Goal: Navigation & Orientation: Find specific page/section

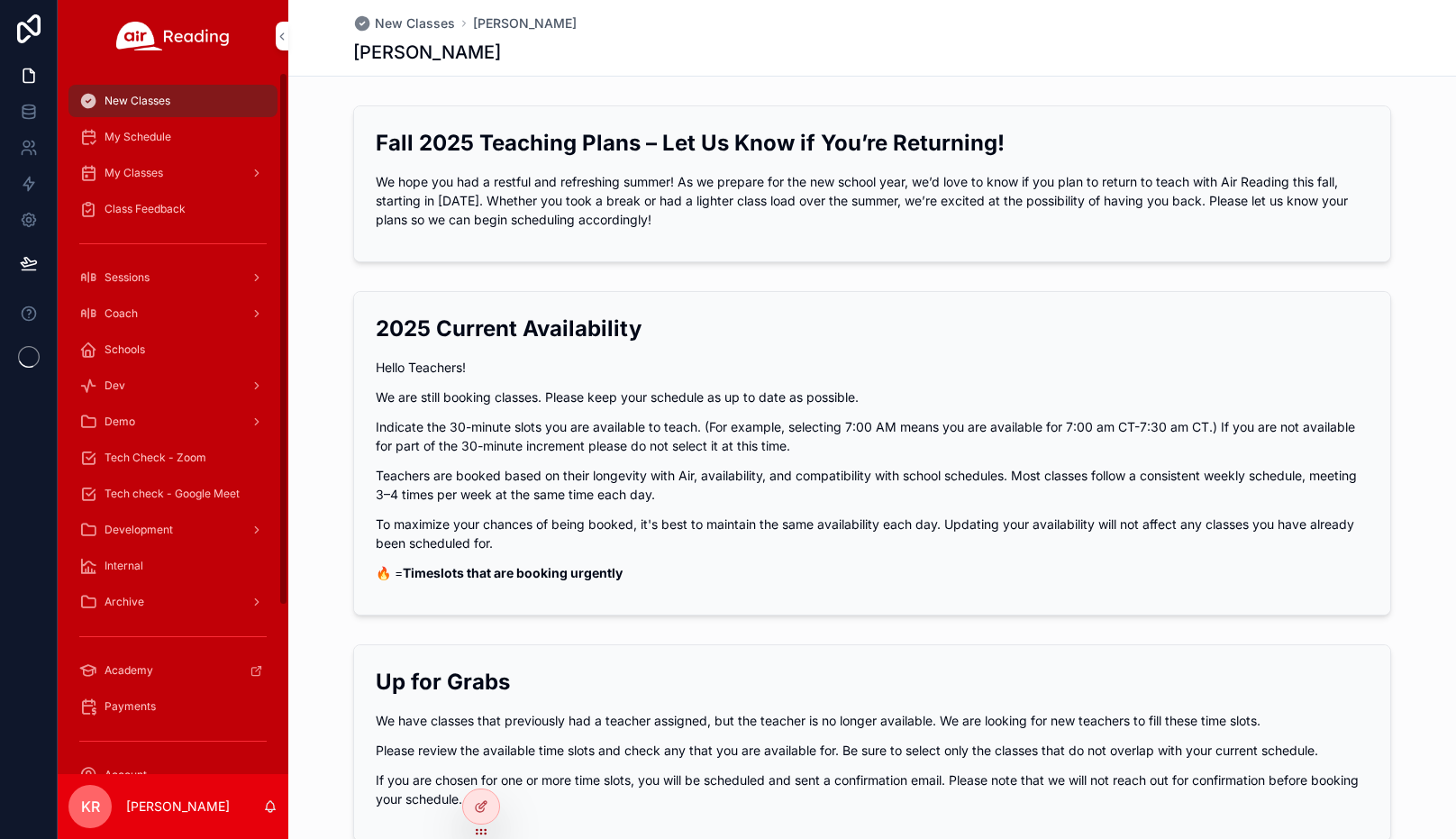
click at [154, 464] on span "Tech Check - Zoom" at bounding box center [155, 457] width 102 height 14
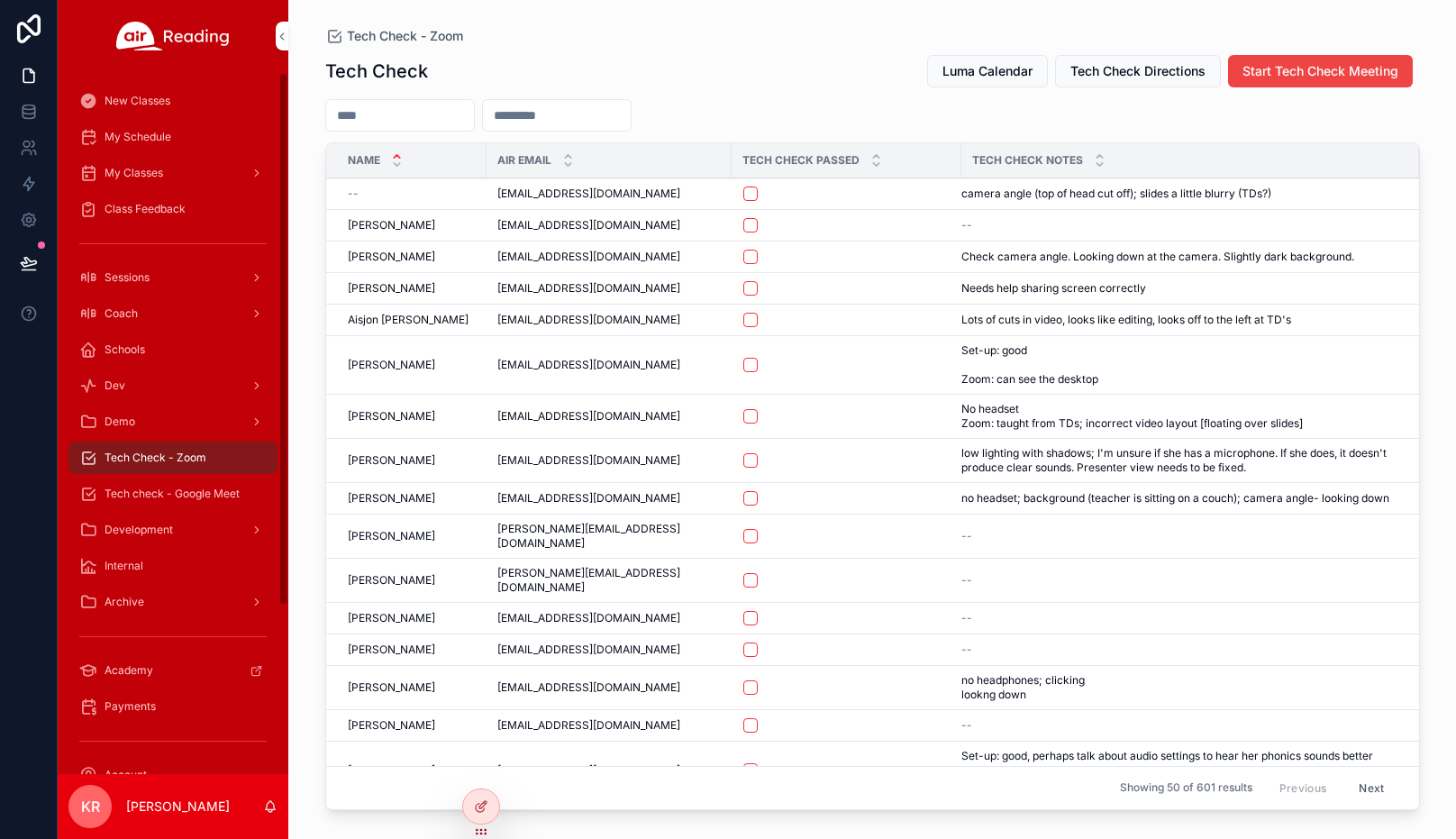
click at [170, 306] on div "Coach" at bounding box center [172, 314] width 187 height 29
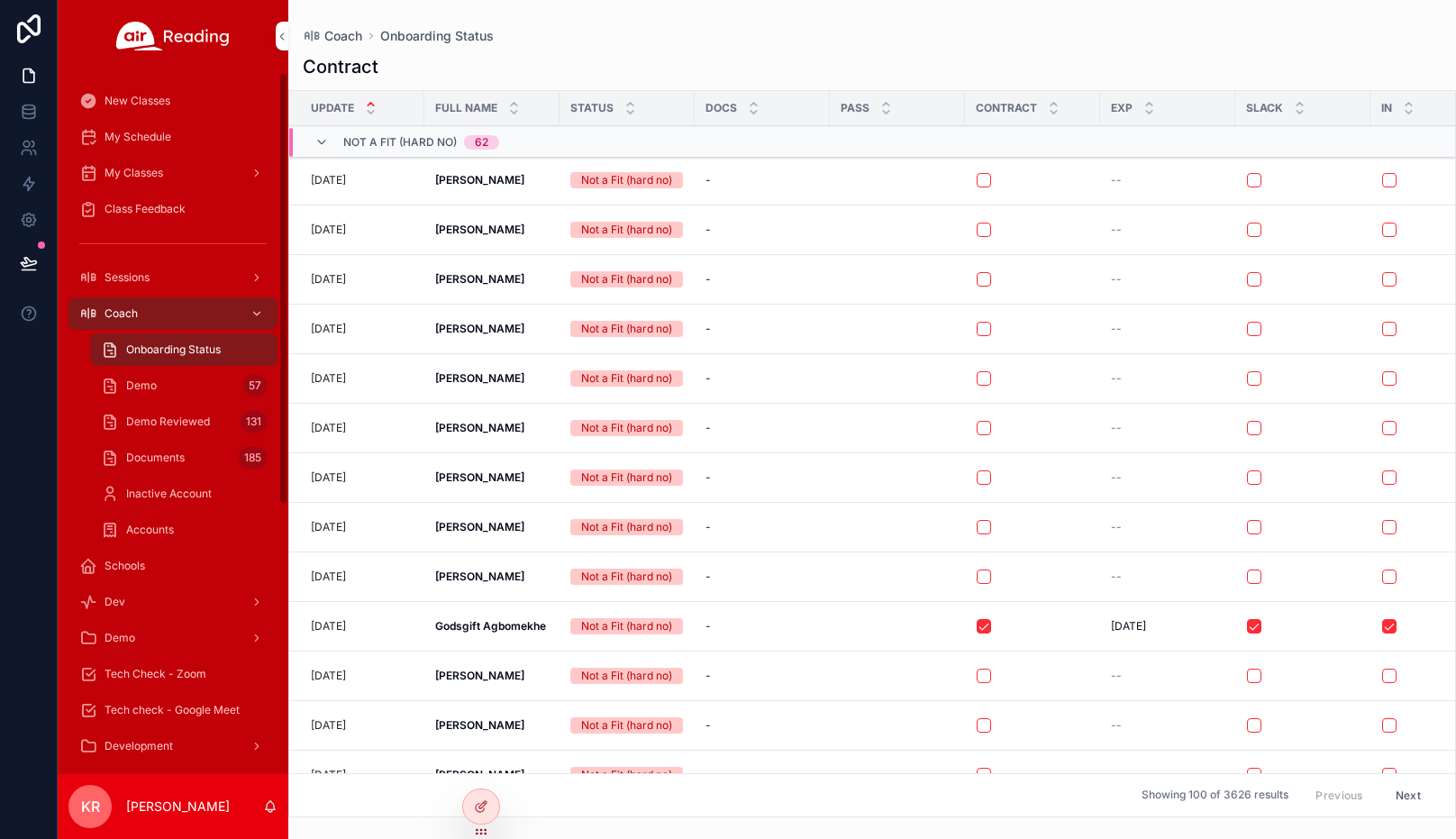
click at [150, 141] on span "My Schedule" at bounding box center [138, 137] width 66 height 14
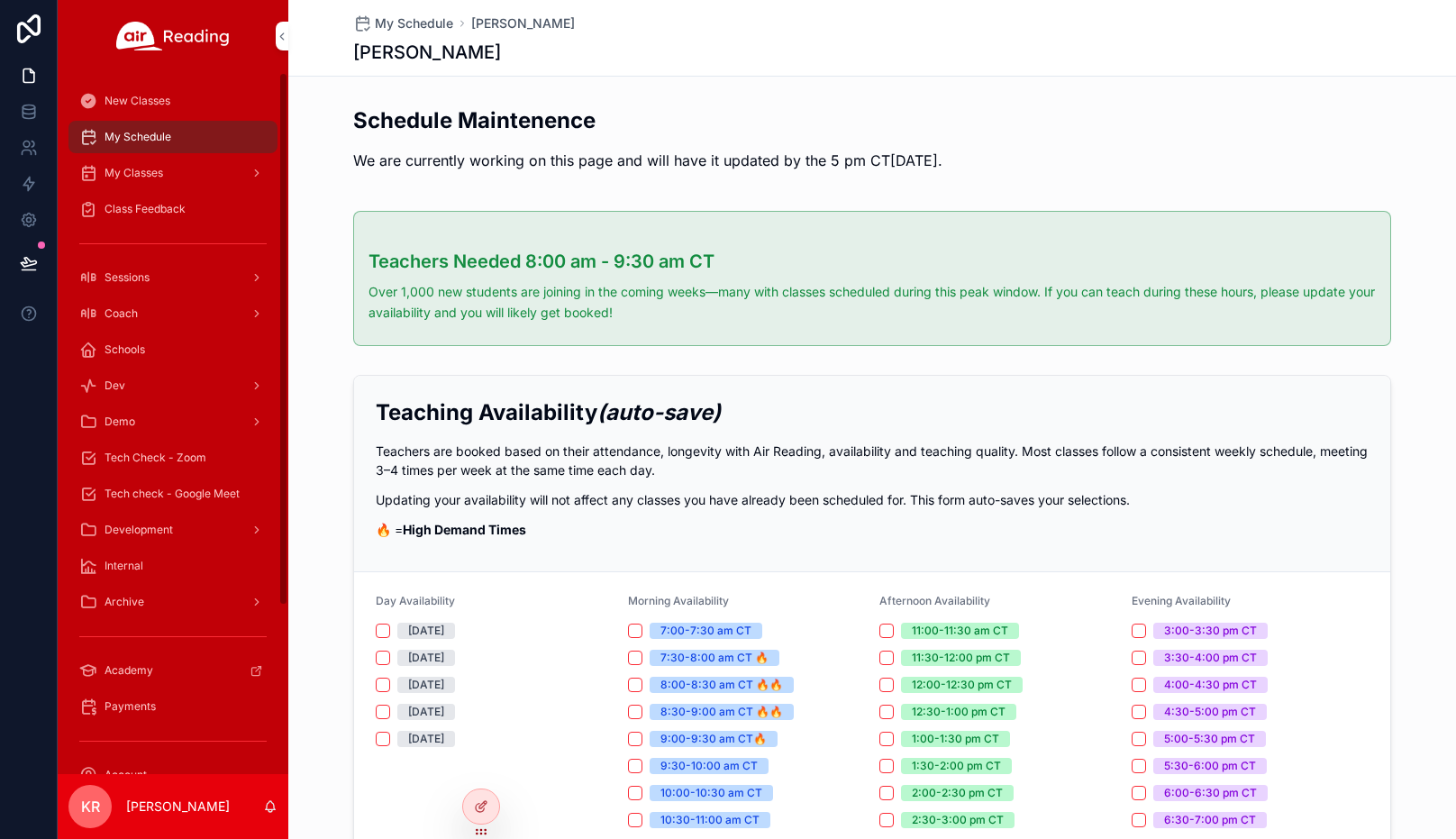
click at [136, 180] on span "My Classes" at bounding box center [134, 173] width 59 height 14
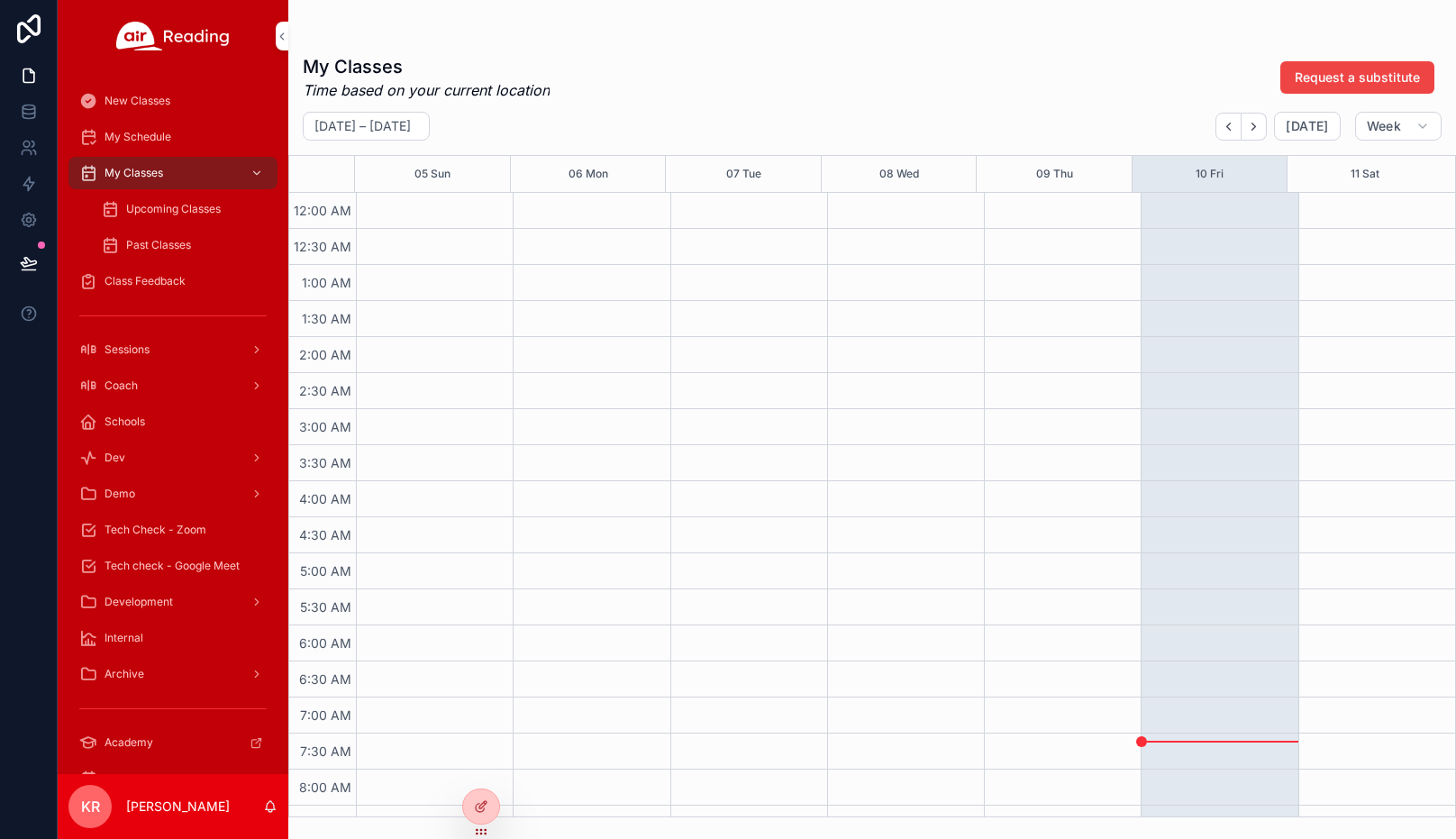
click at [0, 0] on icon at bounding box center [0, 0] width 0 height 0
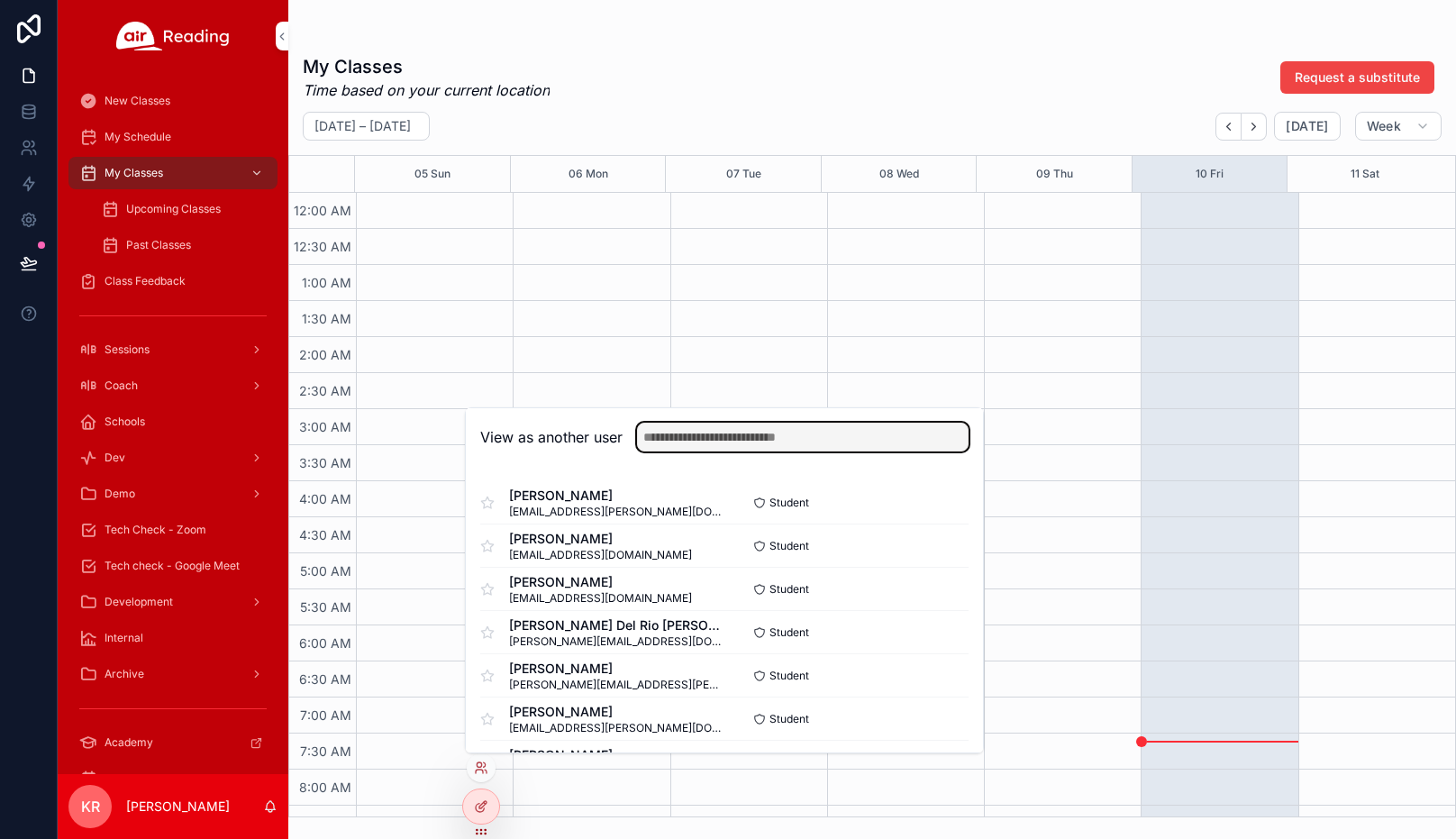
click at [675, 433] on input "text" at bounding box center [803, 437] width 331 height 29
type input "******"
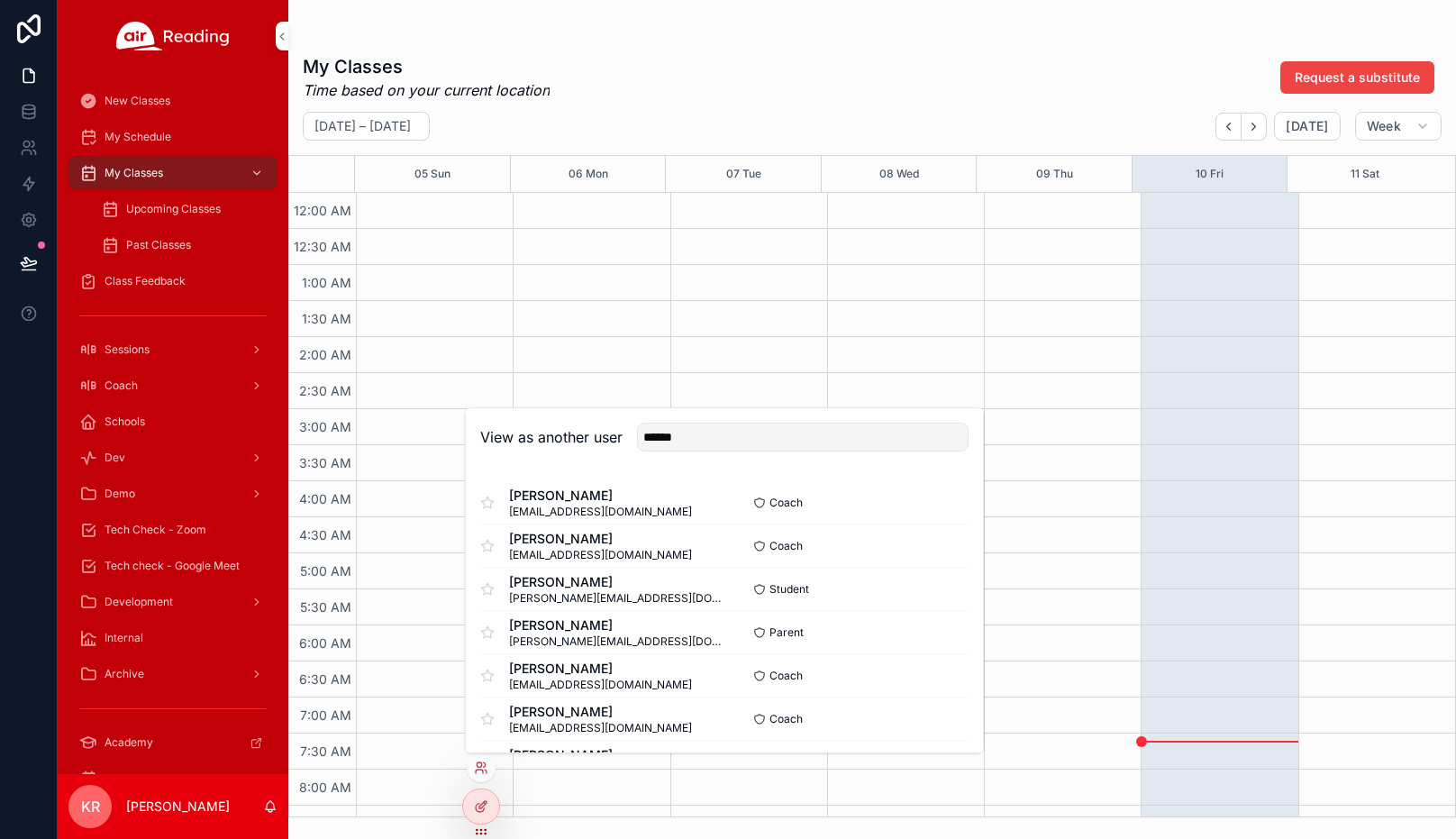
click at [0, 0] on button "Select" at bounding box center [0, 0] width 0 height 0
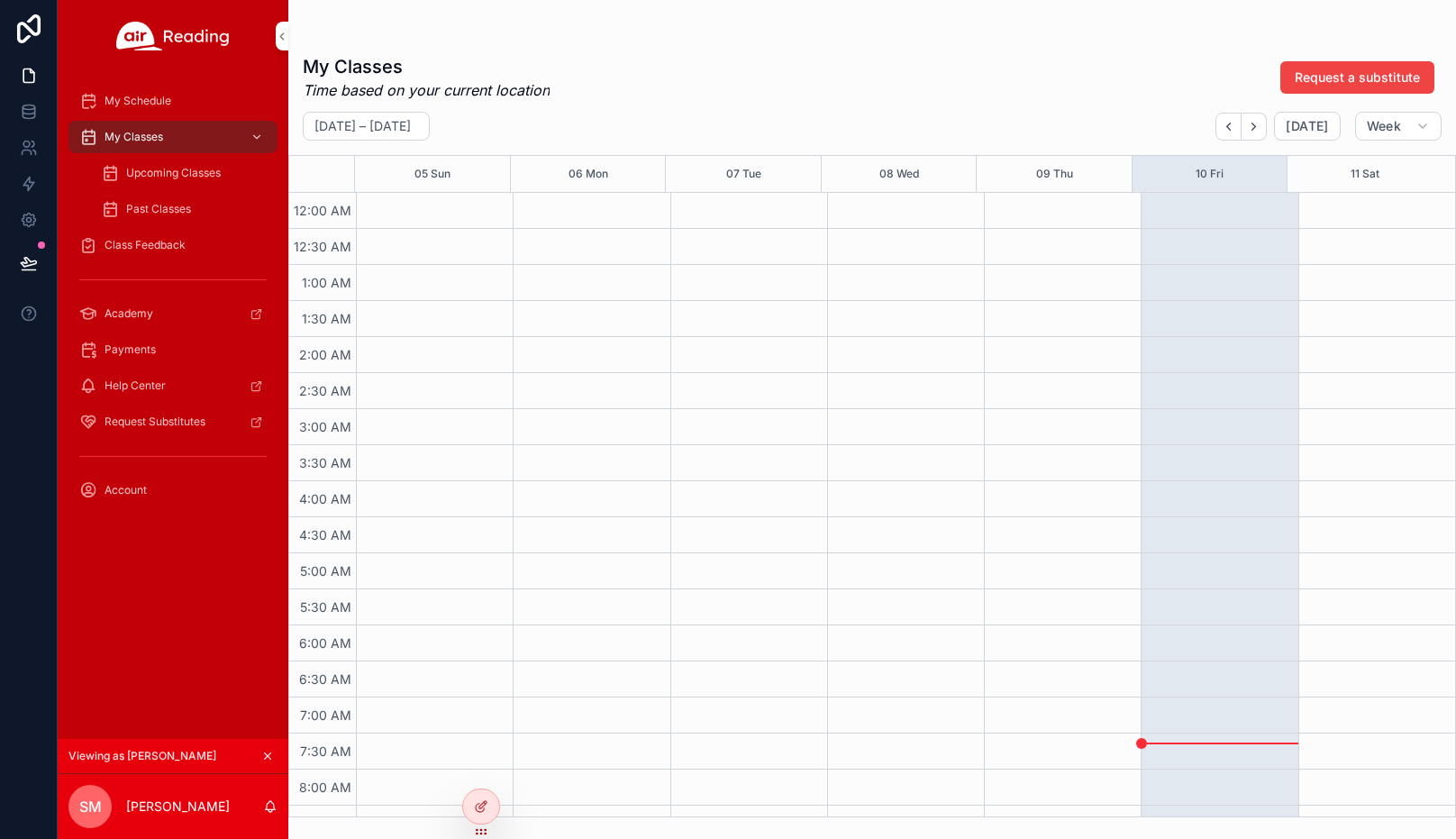
click at [157, 108] on div "My Schedule" at bounding box center [172, 101] width 187 height 29
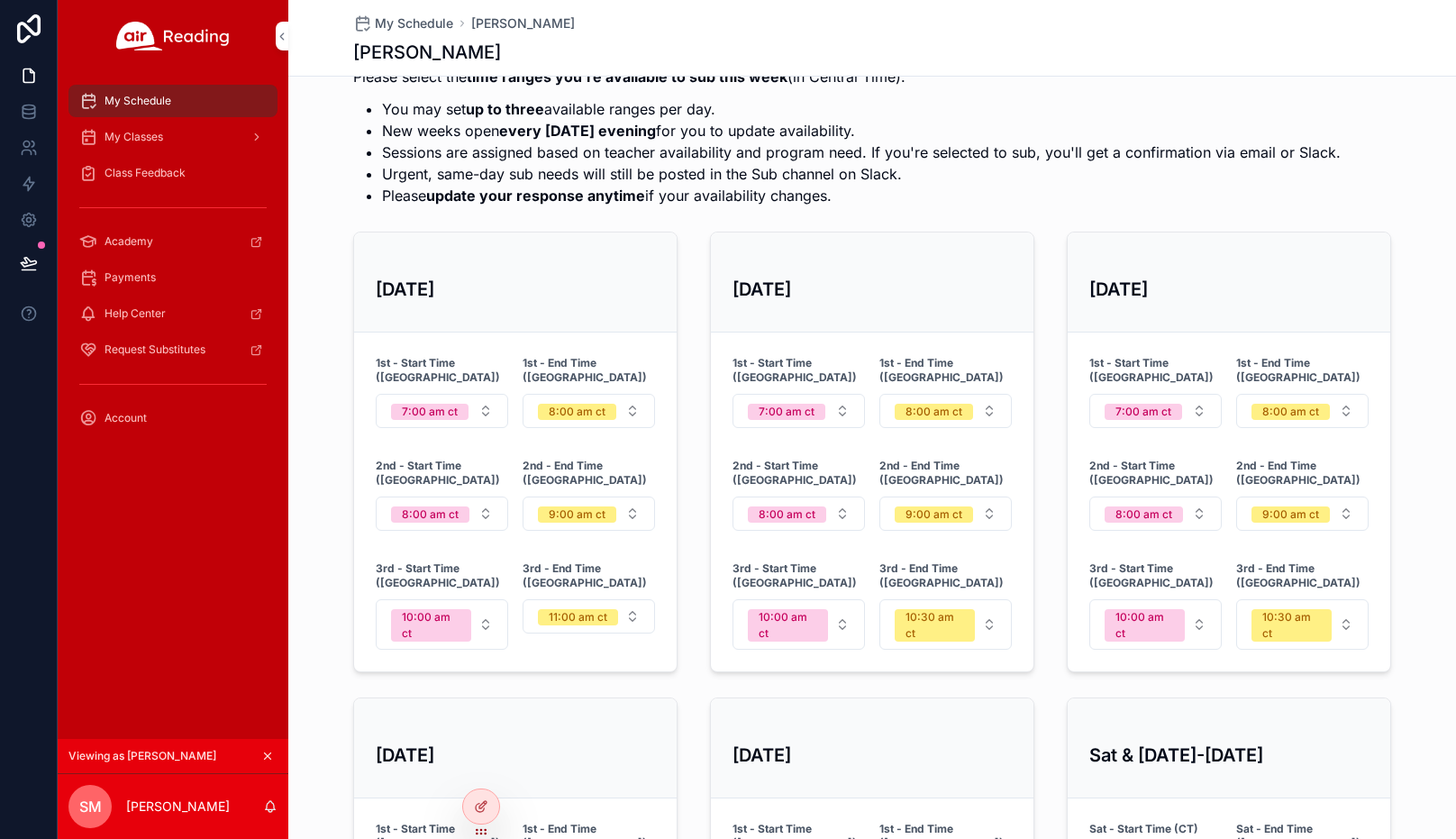
scroll to position [450, 0]
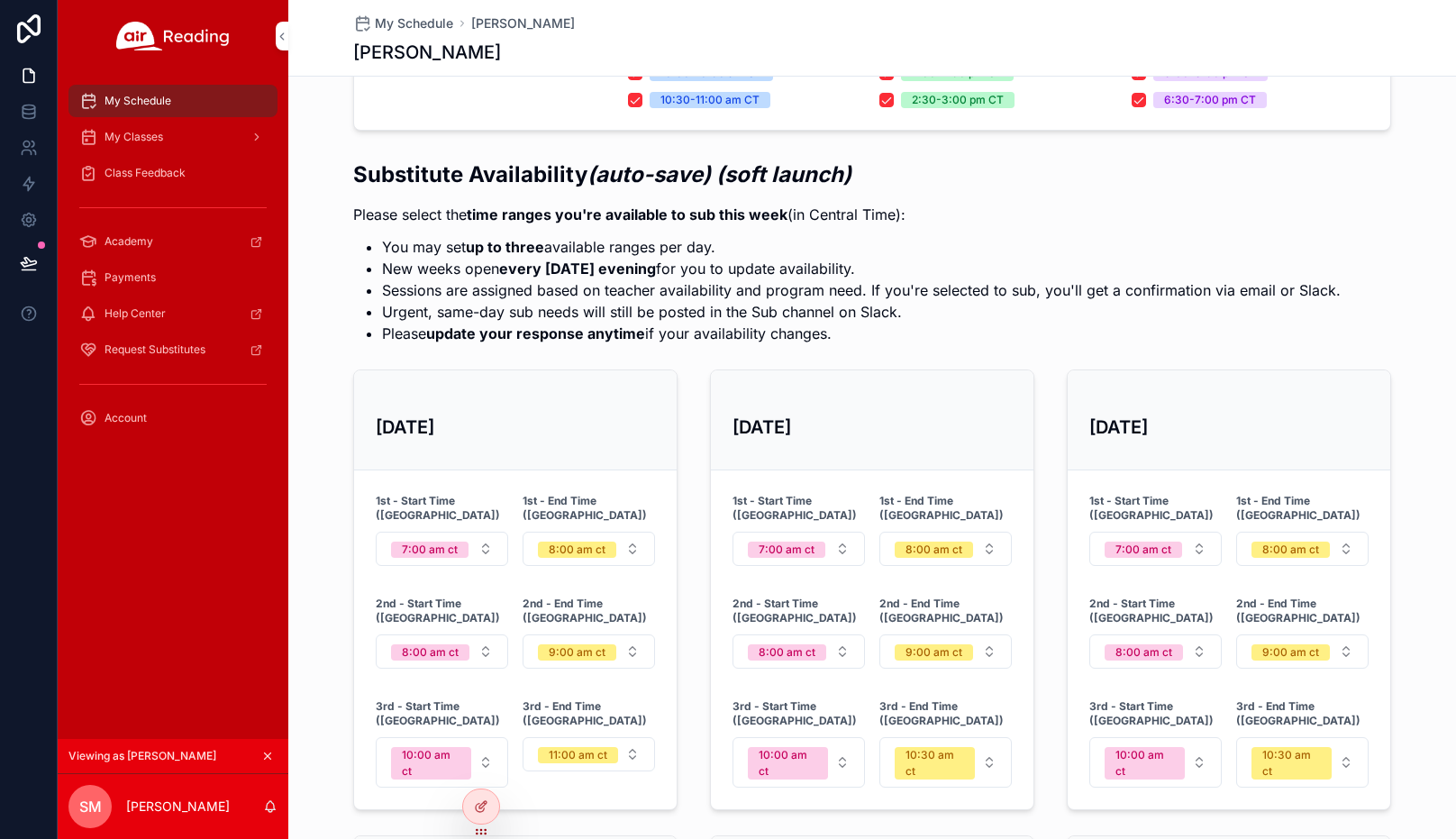
click at [161, 130] on span "My Classes" at bounding box center [134, 137] width 59 height 14
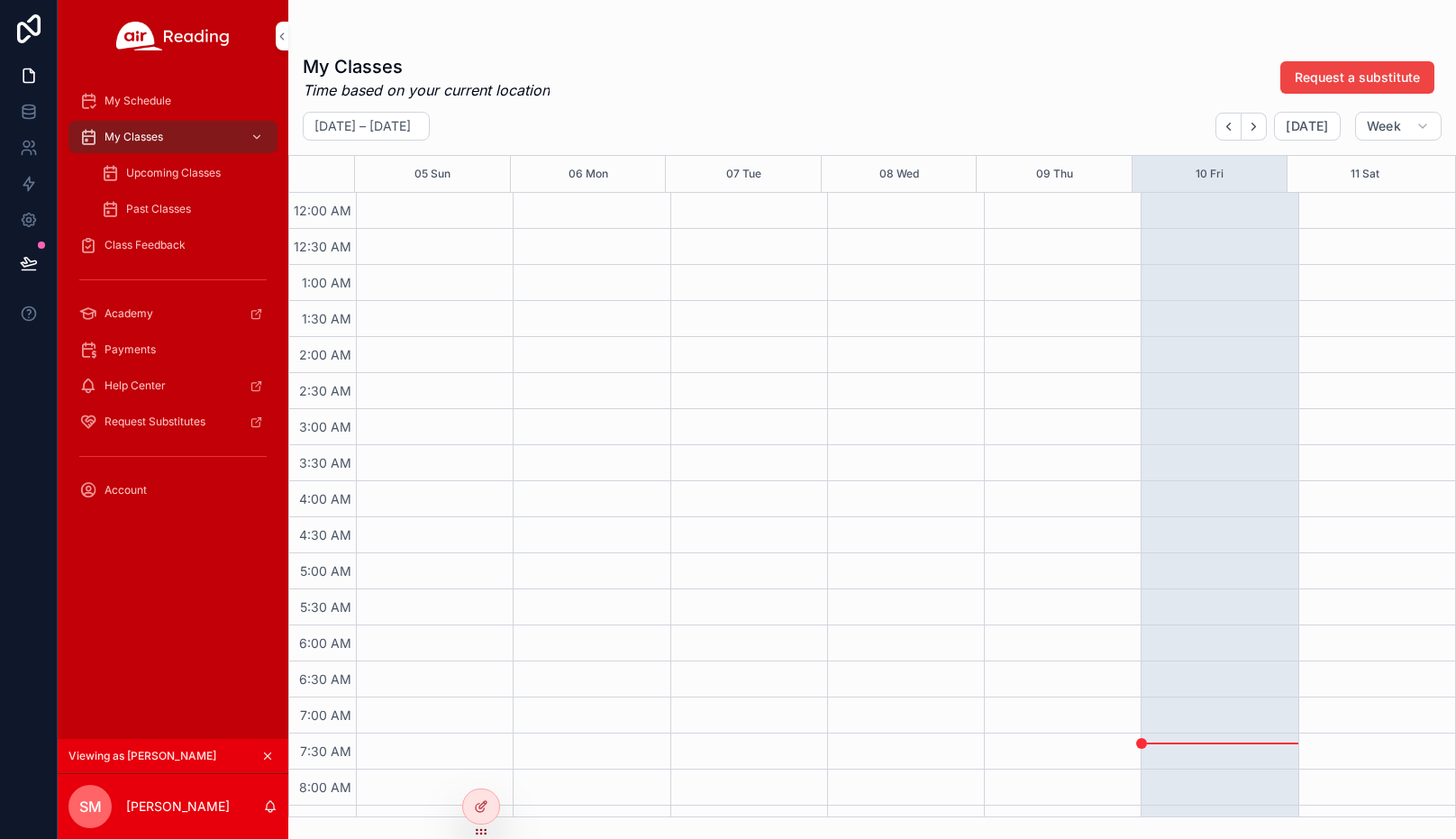
click at [165, 176] on span "Upcoming Classes" at bounding box center [174, 173] width 95 height 14
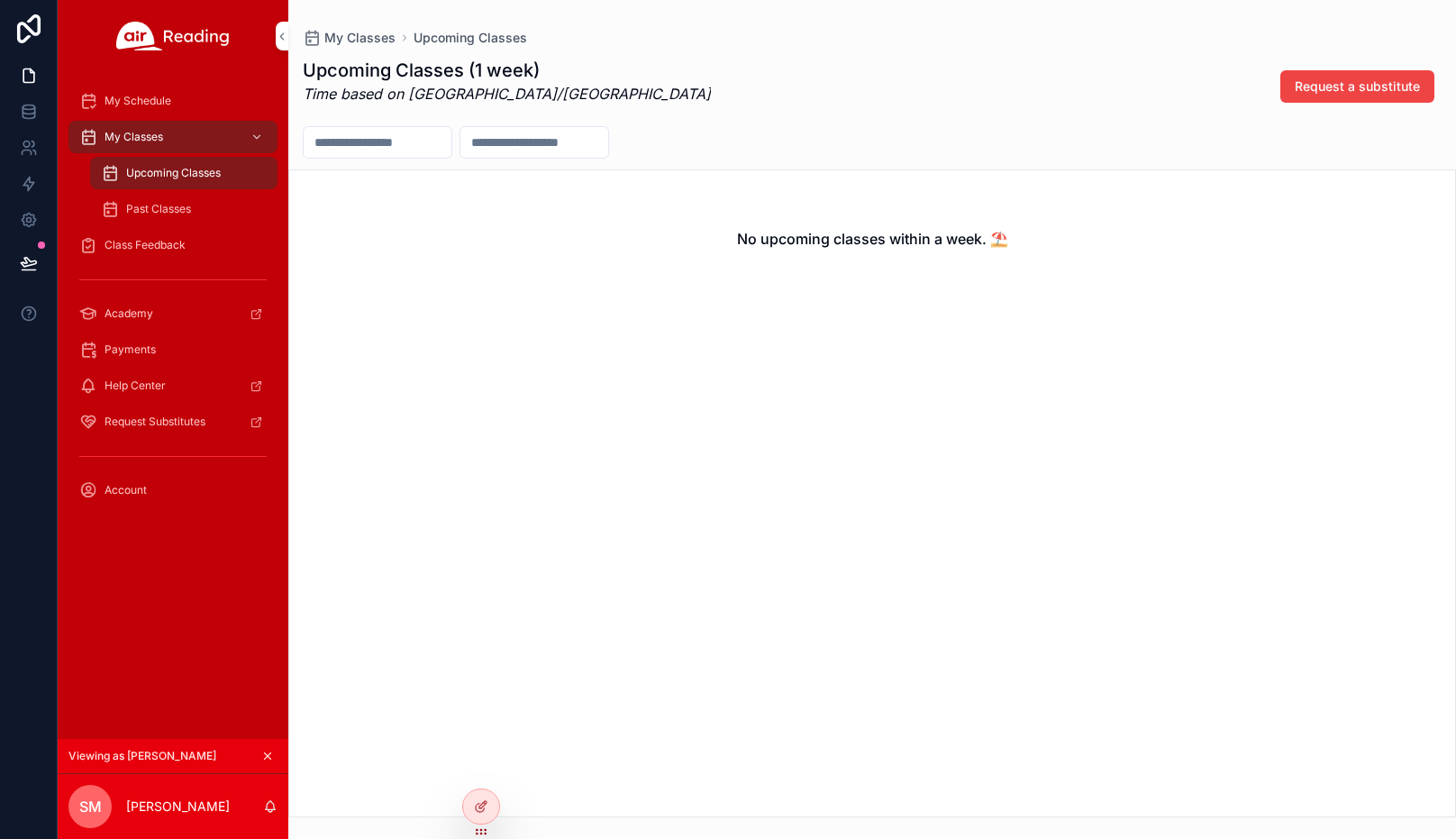
click at [271, 753] on icon "scrollable content" at bounding box center [267, 755] width 12 height 12
